Goal: Navigation & Orientation: Find specific page/section

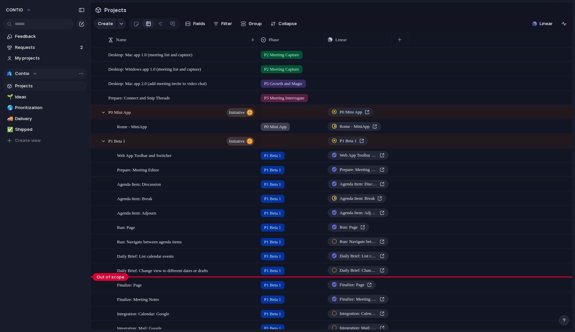
click at [26, 75] on span "Contio" at bounding box center [22, 73] width 14 height 7
click at [26, 75] on div "Contio Create new team" at bounding box center [287, 166] width 575 height 332
click at [27, 83] on span "Projects" at bounding box center [50, 86] width 70 height 7
click at [29, 96] on span "Ideas" at bounding box center [50, 97] width 70 height 7
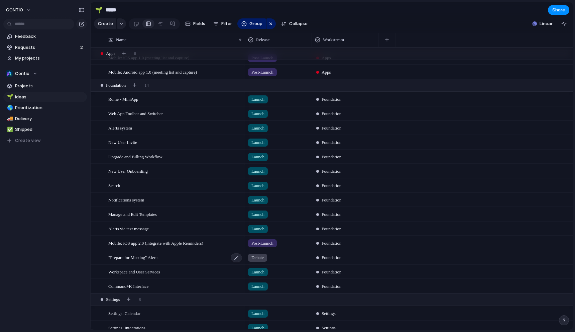
scroll to position [1158, 0]
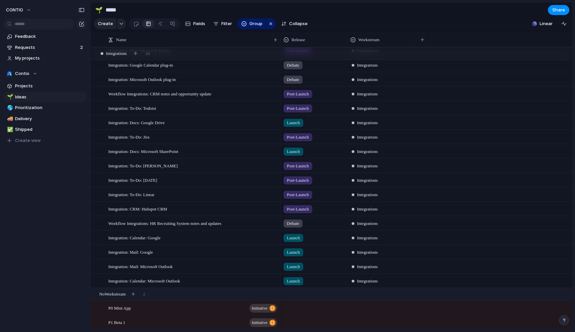
drag, startPoint x: 244, startPoint y: 40, endPoint x: 280, endPoint y: 40, distance: 35.1
click at [280, 40] on div at bounding box center [280, 40] width 3 height 14
click at [472, 271] on div "Launch Integrations" at bounding box center [426, 266] width 293 height 14
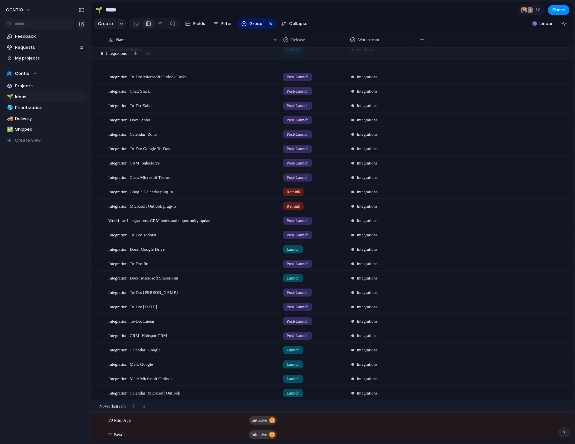
scroll to position [1606, 0]
